Goal: Task Accomplishment & Management: Manage account settings

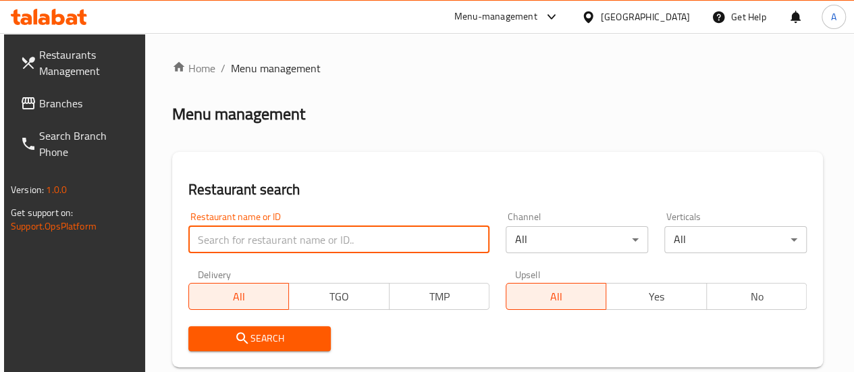
click at [232, 248] on input "search" at bounding box center [338, 239] width 301 height 27
type input "superb"
click button "Search" at bounding box center [259, 338] width 142 height 25
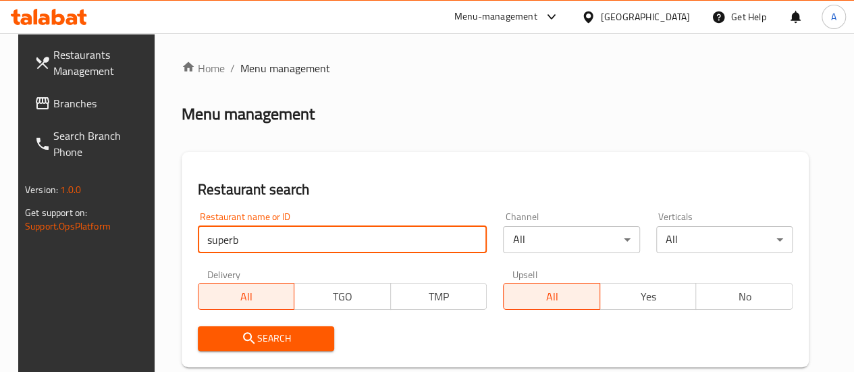
scroll to position [247, 0]
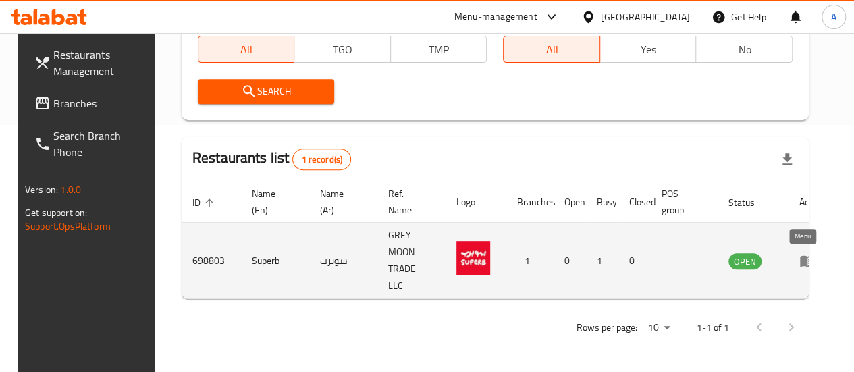
click at [800, 263] on icon "enhanced table" at bounding box center [807, 261] width 15 height 11
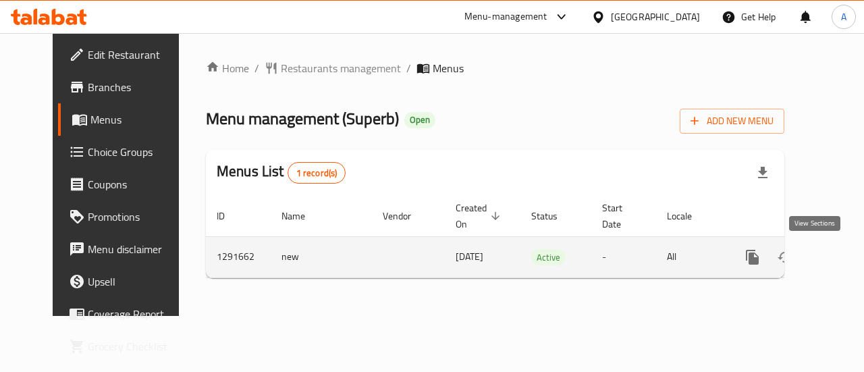
click at [842, 264] on icon "enhanced table" at bounding box center [850, 257] width 16 height 16
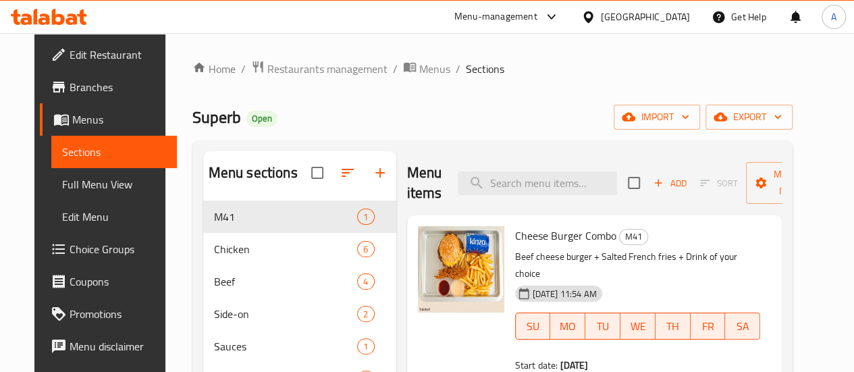
scroll to position [153, 0]
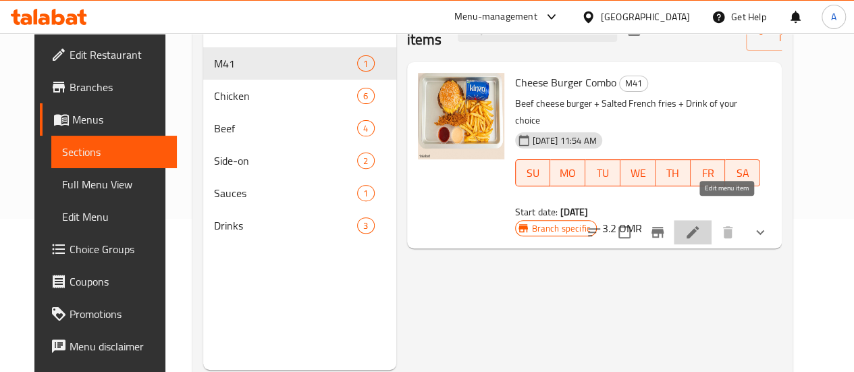
click at [701, 224] on icon at bounding box center [693, 232] width 16 height 16
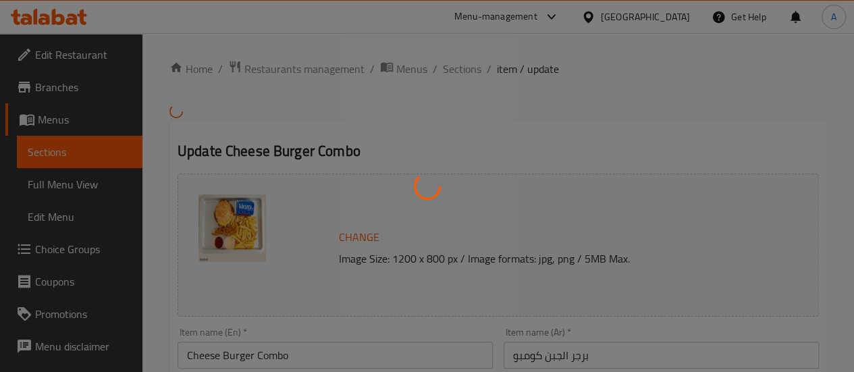
type input "إختيارك من:"
type input "1"
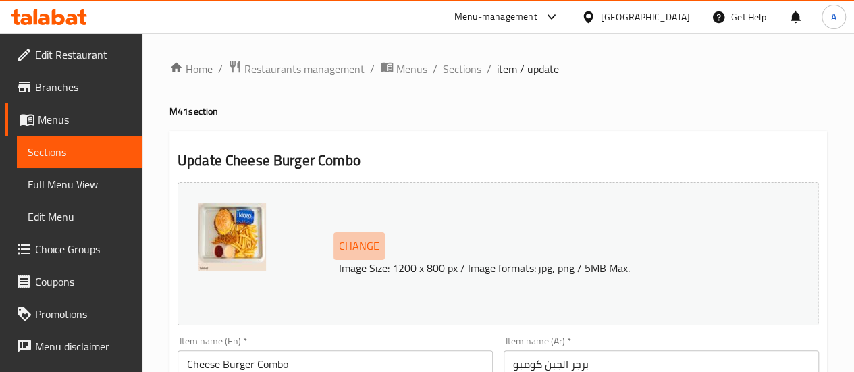
click at [369, 252] on span "Change" at bounding box center [359, 246] width 41 height 20
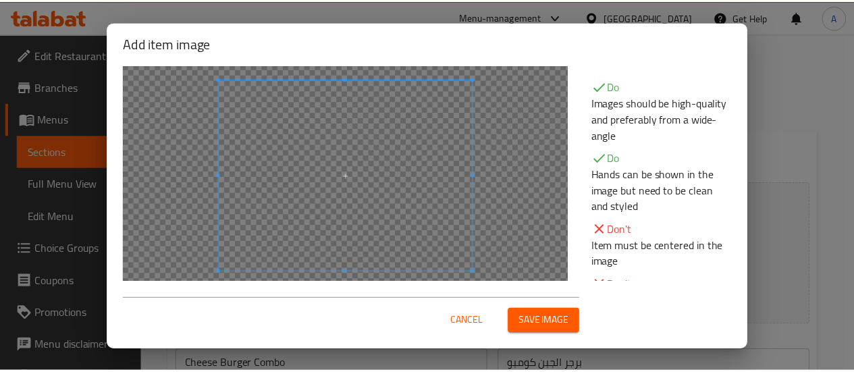
scroll to position [11, 0]
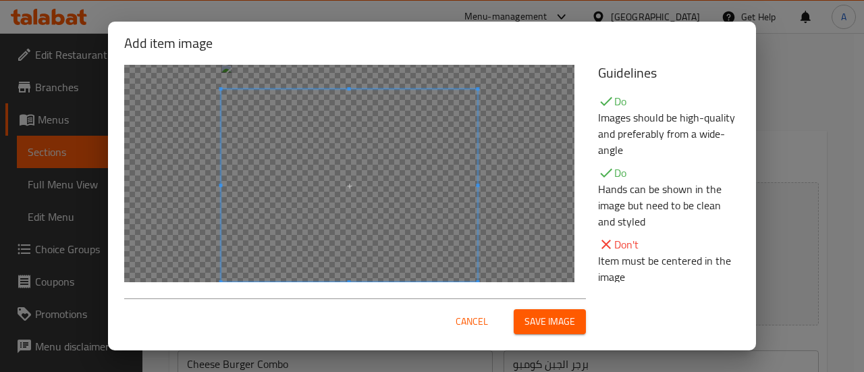
click at [406, 213] on span at bounding box center [349, 185] width 257 height 192
click at [566, 319] on span "Save image" at bounding box center [550, 321] width 51 height 17
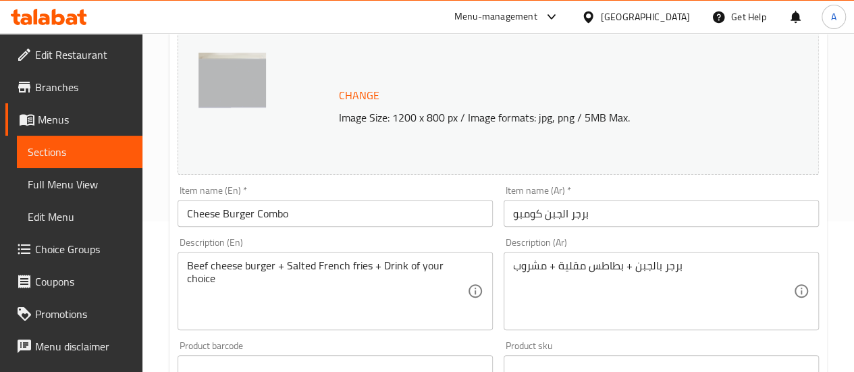
scroll to position [146, 0]
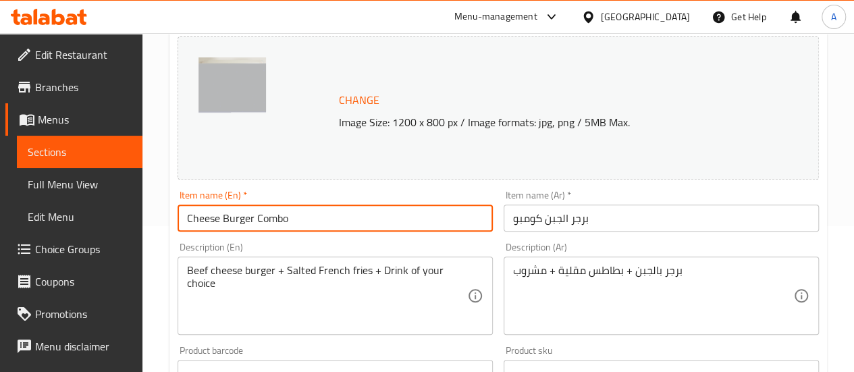
click at [315, 219] on input "Cheese Burger Combo" at bounding box center [335, 218] width 315 height 27
drag, startPoint x: 315, startPoint y: 219, endPoint x: 224, endPoint y: 223, distance: 90.6
click at [224, 223] on input "Cheese Burger Combo" at bounding box center [335, 218] width 315 height 27
click at [227, 219] on input "CheeseBurger Combo" at bounding box center [335, 218] width 315 height 27
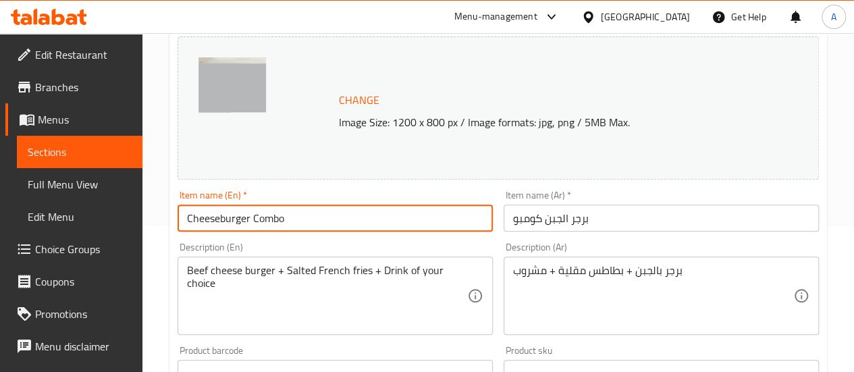
type input "Cheeseburger Combo"
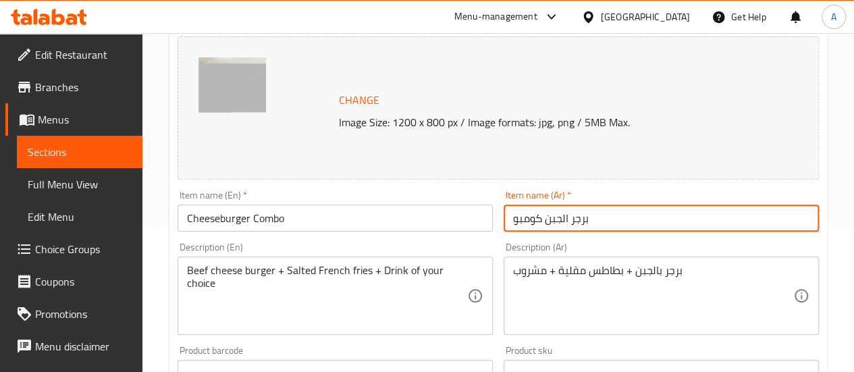
drag, startPoint x: 598, startPoint y: 226, endPoint x: 490, endPoint y: 240, distance: 108.9
click at [490, 240] on div "Change Image Size: 1200 x 800 px / Image formats: jpg, png / 5MB Max. Item name…" at bounding box center [498, 332] width 652 height 602
paste input "كومبو تشيز برجر"
type input "كومبو تشيز برجر"
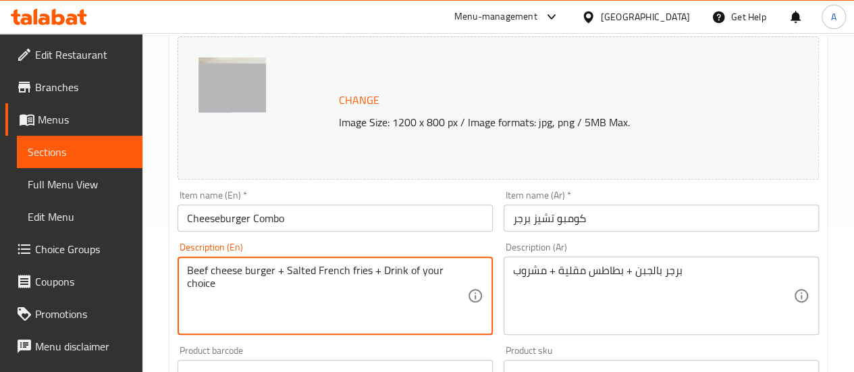
paste textarea "A single-patty cheeseburger served with skin-on fries, one crispy chicken strip…"
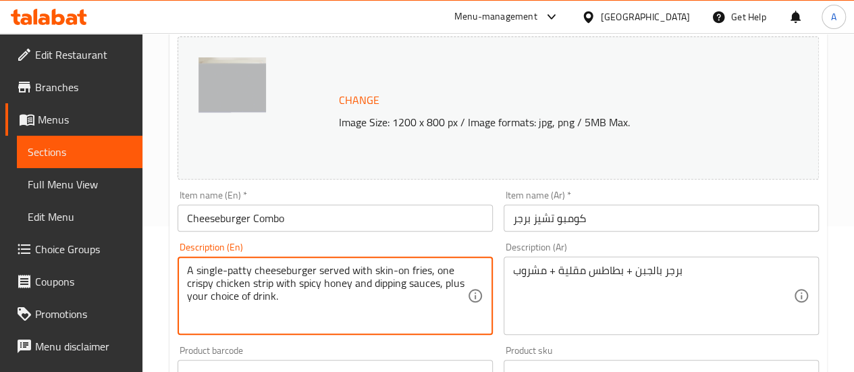
type textarea "A single-patty cheeseburger served with skin-on fries, one crispy chicken strip…"
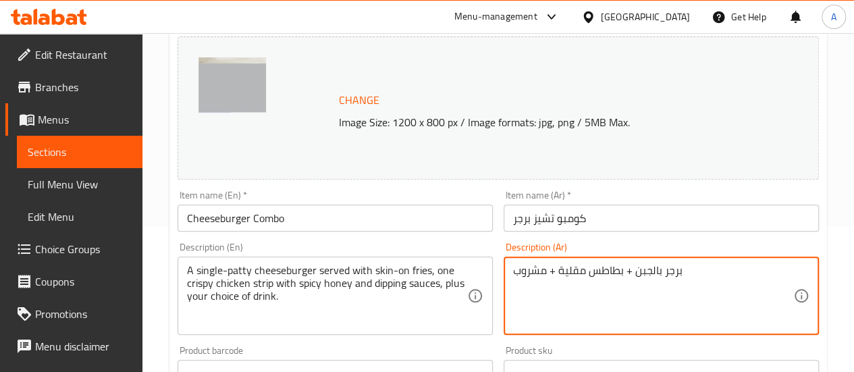
paste textarea "شيز برجر بقطعة لحم واحدة، يقدم مع بطاطس بالقشر، وقطعة دجاج مقرمش مع عسل حار وصو…"
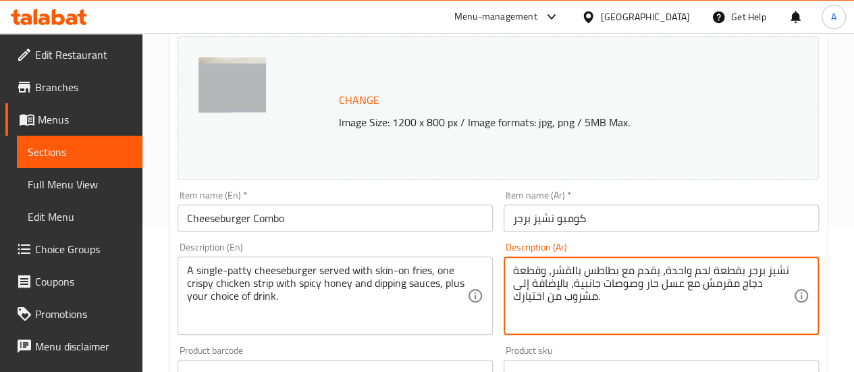
click at [601, 284] on textarea "تشيز برجر بقطعة لحم واحدة، يقدم مع بطاطس بالقشر، وقطعة دجاج مقرمش مع عسل حار وص…" at bounding box center [653, 296] width 280 height 64
click at [610, 286] on textarea "تشيز برجر بقطعة لحم واحدة، يقدم مع بطاطس بالقشر، وقطعة دجاج مقرمش مع عسل حار وص…" at bounding box center [653, 296] width 280 height 64
type textarea "تشيز برجر بقطعة لحم واحدة، يقدم مع بطاطس بالقشر، وقطعة دجاج مقرمش مع عسل حار وص…"
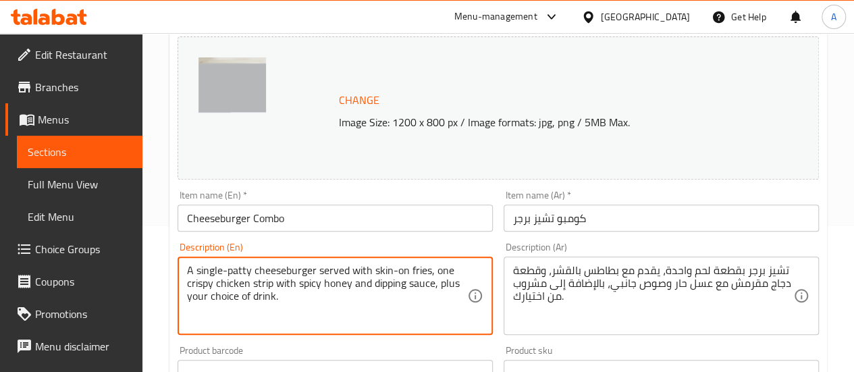
click at [446, 313] on textarea "A single-patty cheeseburger served with skin-on fries, one crispy chicken strip…" at bounding box center [327, 296] width 280 height 64
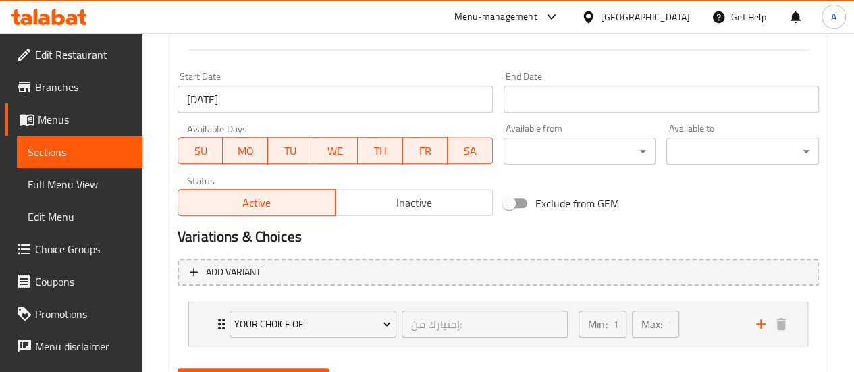
scroll to position [623, 0]
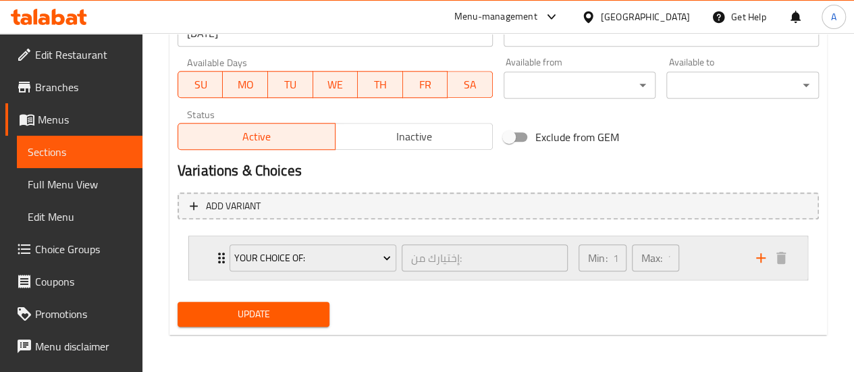
click at [709, 258] on div "Min: 1 ​ Max: 1 ​" at bounding box center [660, 257] width 178 height 43
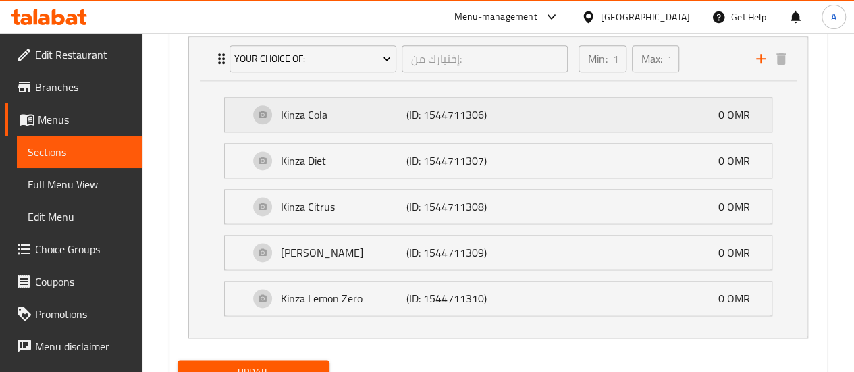
scroll to position [878, 0]
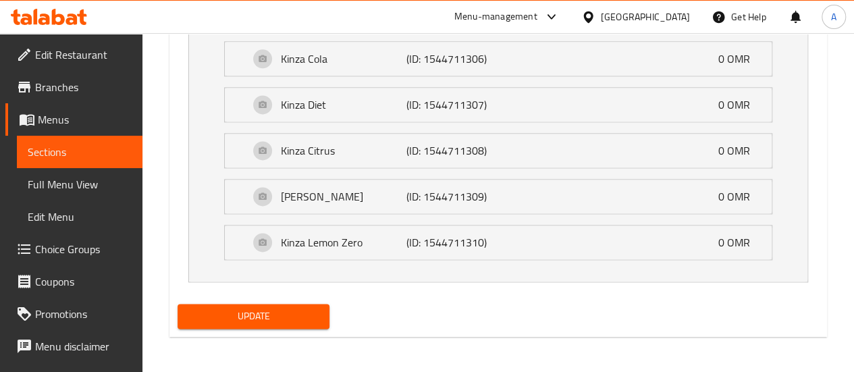
type textarea "A single-patty cheeseburger served with skin-on fries, one crispy chicken strip…"
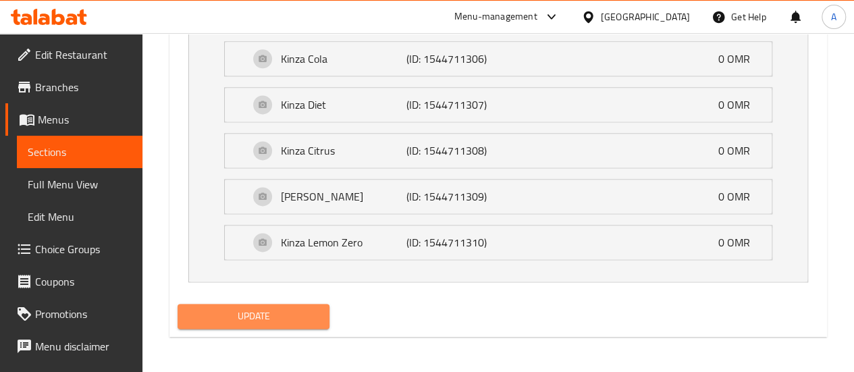
click at [228, 315] on span "Update" at bounding box center [253, 316] width 131 height 17
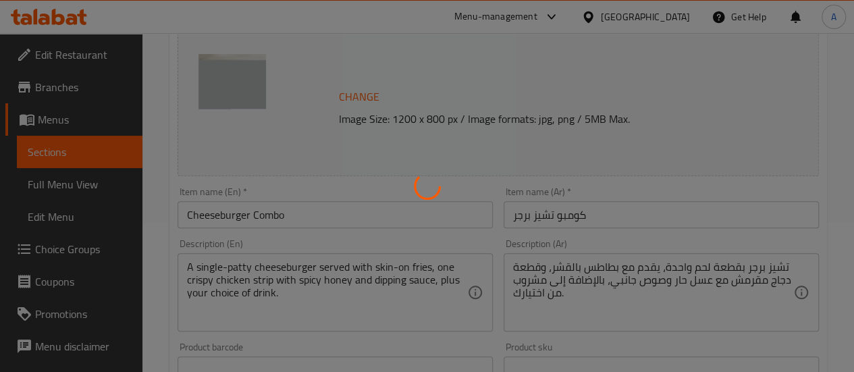
scroll to position [0, 0]
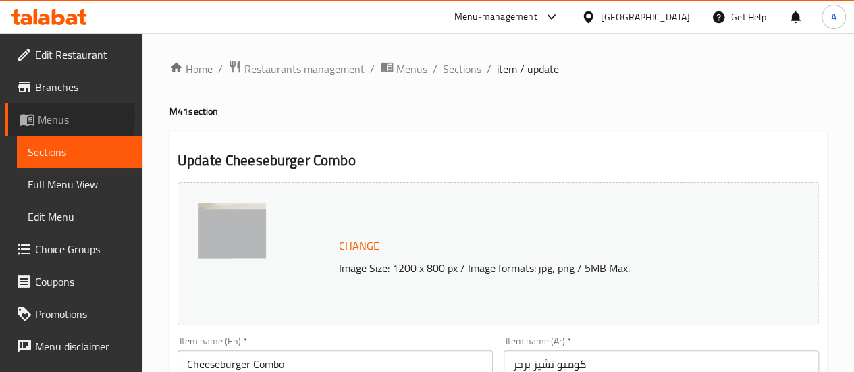
click at [39, 117] on span "Menus" at bounding box center [85, 119] width 94 height 16
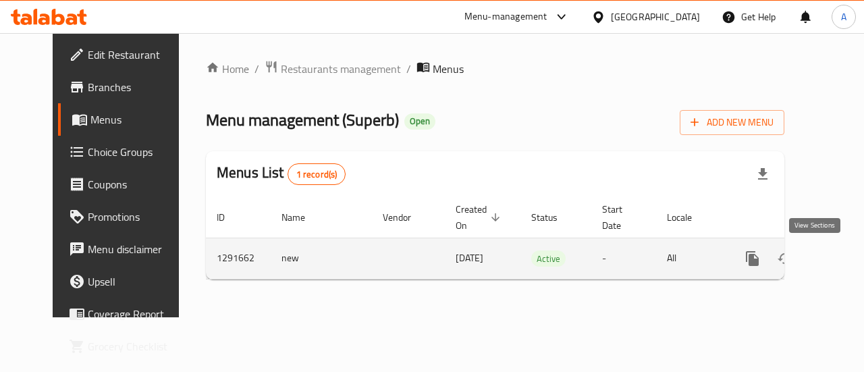
click at [844, 262] on icon "enhanced table" at bounding box center [850, 259] width 12 height 12
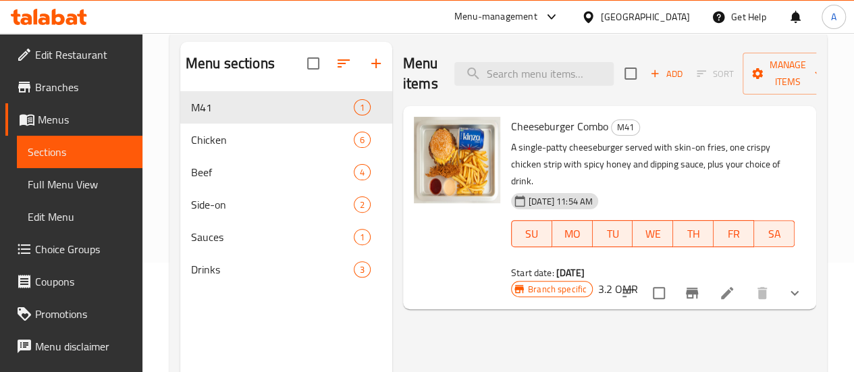
scroll to position [140, 0]
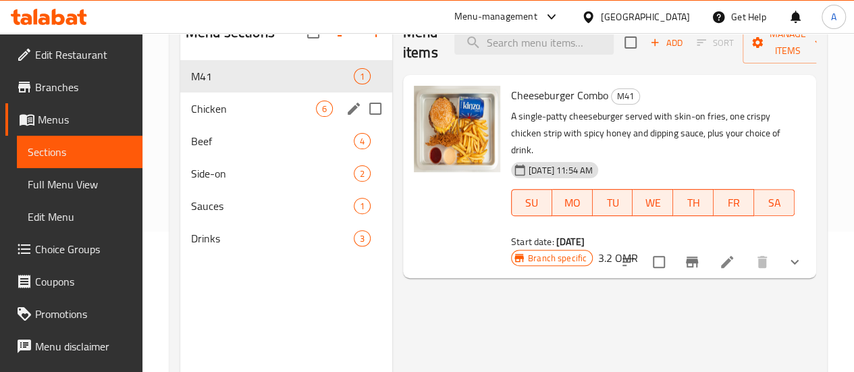
click at [209, 125] on div "Chicken 6" at bounding box center [286, 108] width 212 height 32
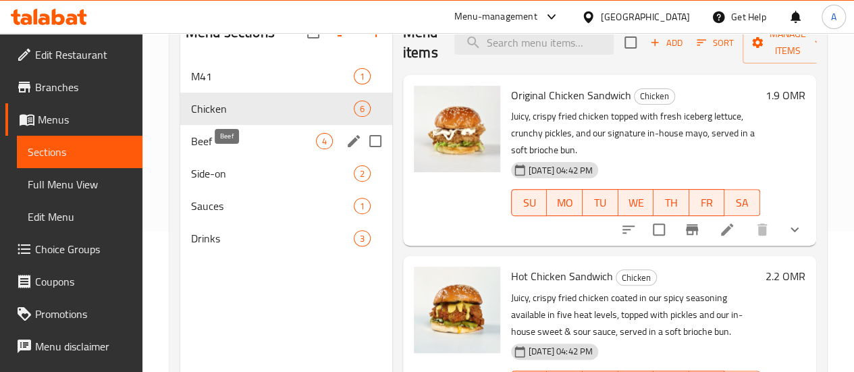
click at [221, 149] on span "Beef" at bounding box center [253, 141] width 125 height 16
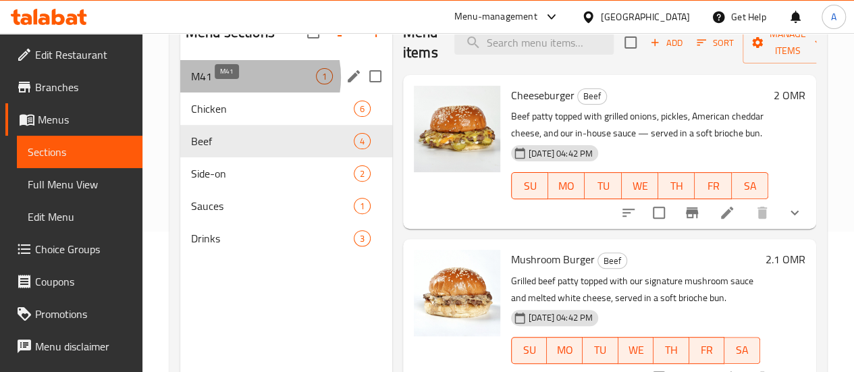
click at [241, 84] on span "M41" at bounding box center [253, 76] width 125 height 16
